Goal: Task Accomplishment & Management: Complete application form

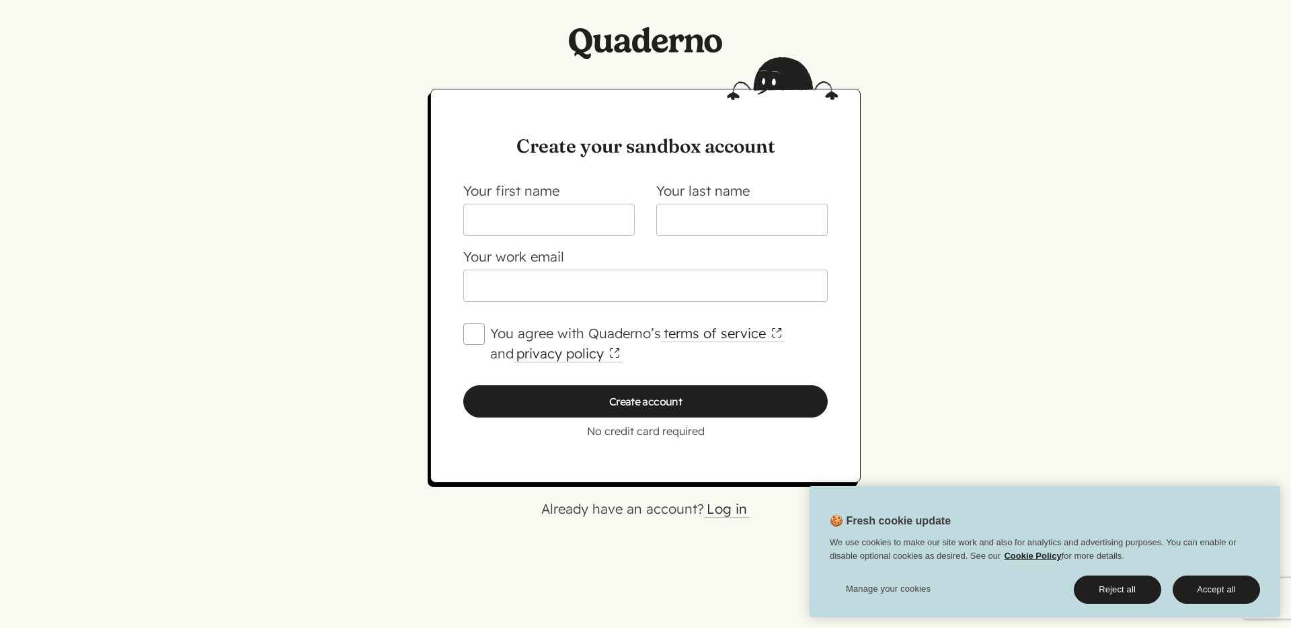
type input "t"
type input "yarden"
type input "test"
type input "[EMAIL_ADDRESS][DOMAIN_NAME]"
click at [482, 348] on div "You agree with Quaderno’s terms of service and privacy policy" at bounding box center [645, 344] width 365 height 40
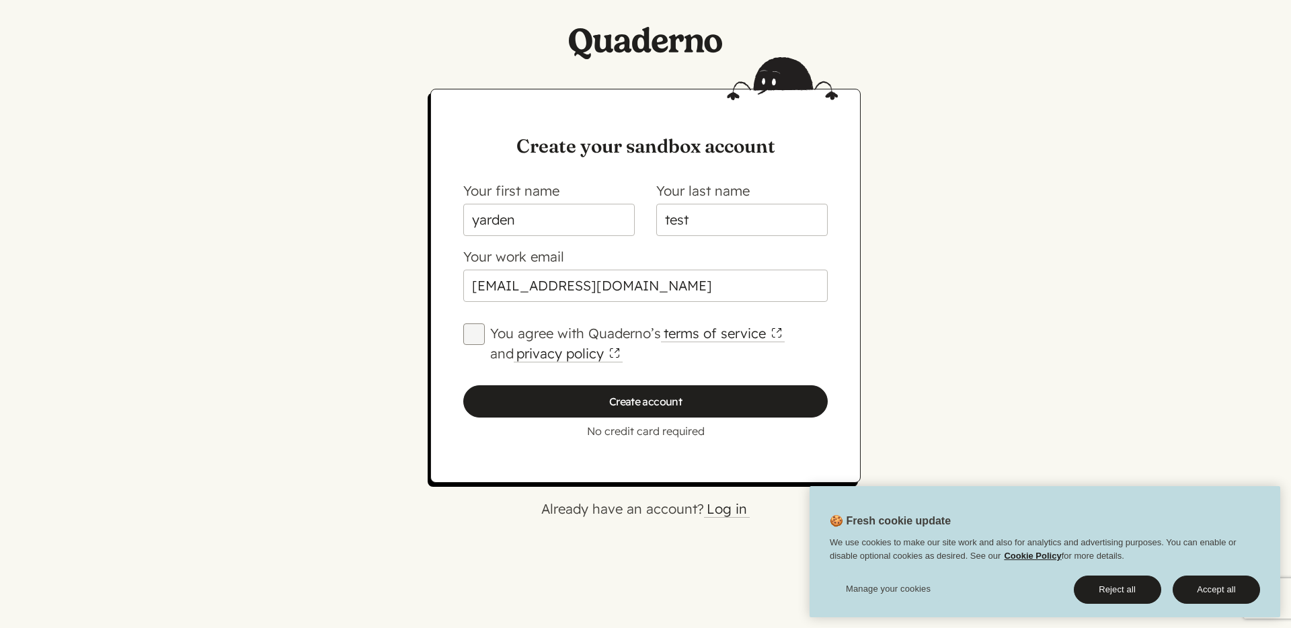
click at [467, 344] on input "You agree with Quaderno’s terms of service and privacy policy" at bounding box center [474, 335] width 22 height 22
checkbox input "true"
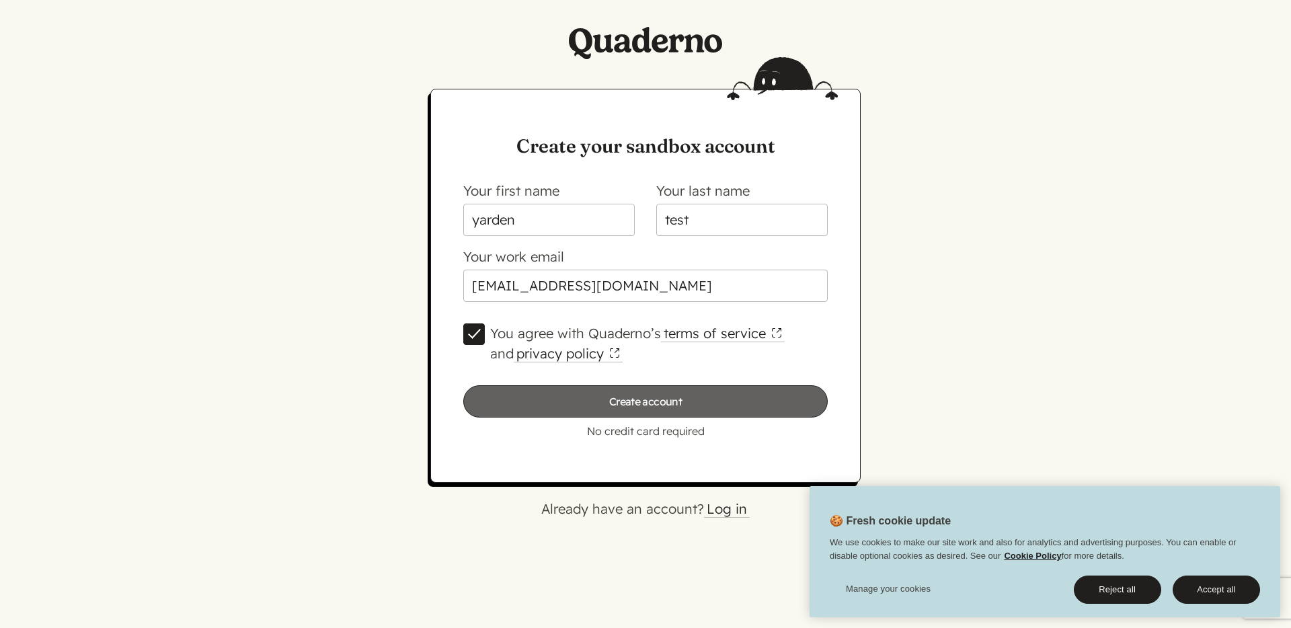
drag, startPoint x: 510, startPoint y: 389, endPoint x: 517, endPoint y: 397, distance: 10.9
click at [513, 393] on input "Create account" at bounding box center [645, 401] width 365 height 32
type input "Please wait…"
